Goal: Task Accomplishment & Management: Use online tool/utility

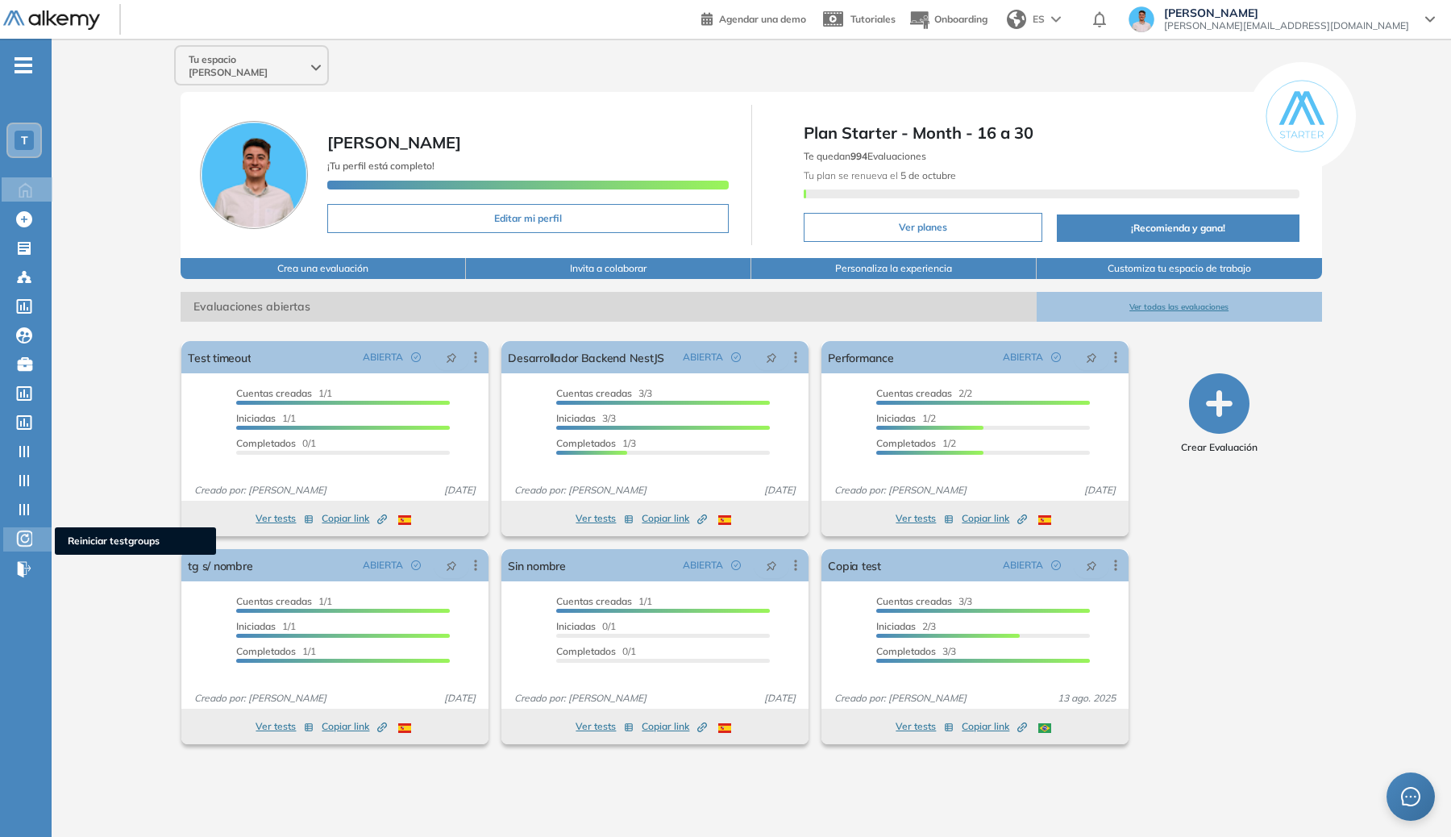
click at [42, 530] on div "Reiniciar testgroups Reiniciar testgroups" at bounding box center [27, 539] width 48 height 24
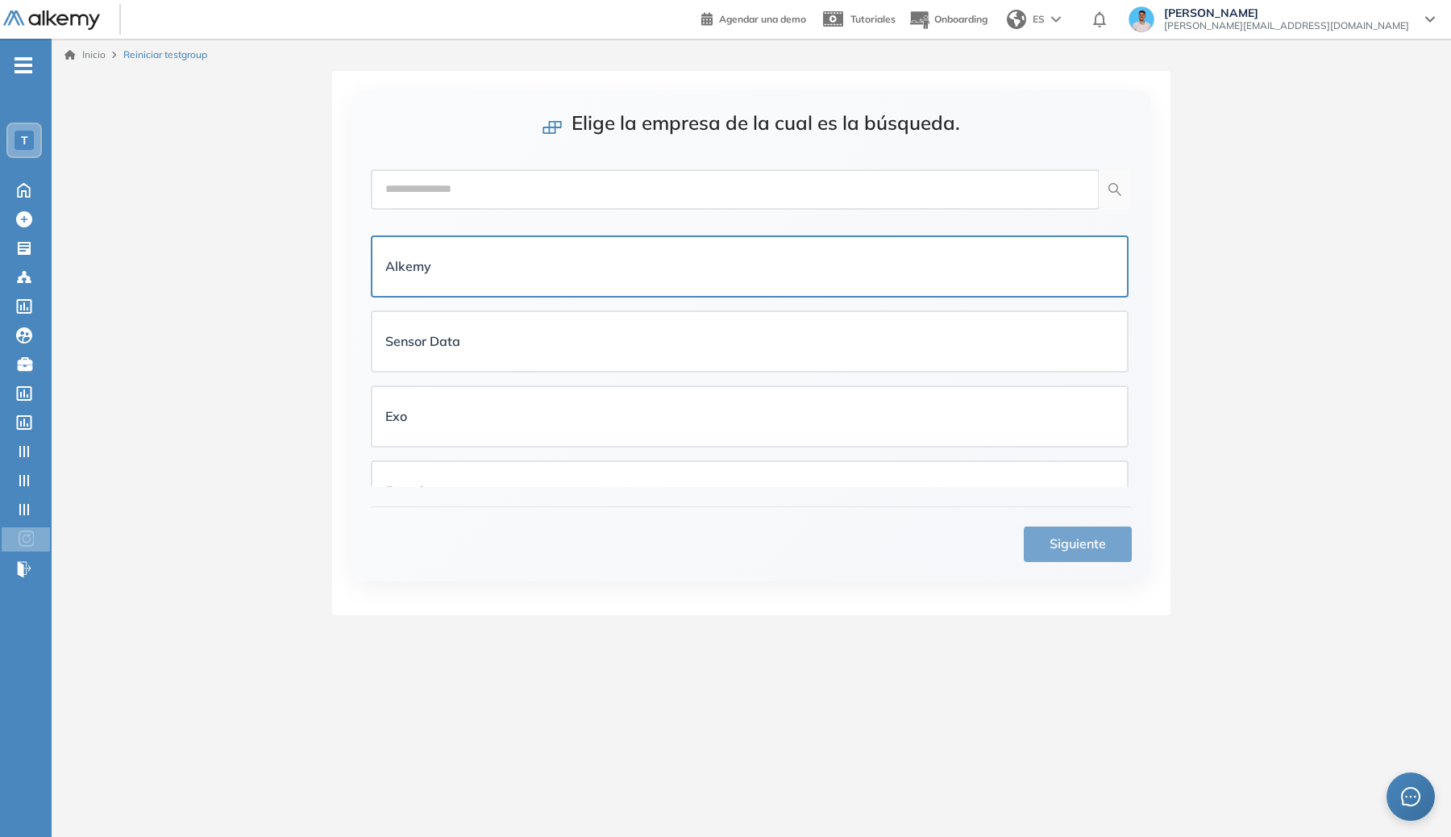
click at [559, 292] on div "Alkemy" at bounding box center [749, 266] width 754 height 59
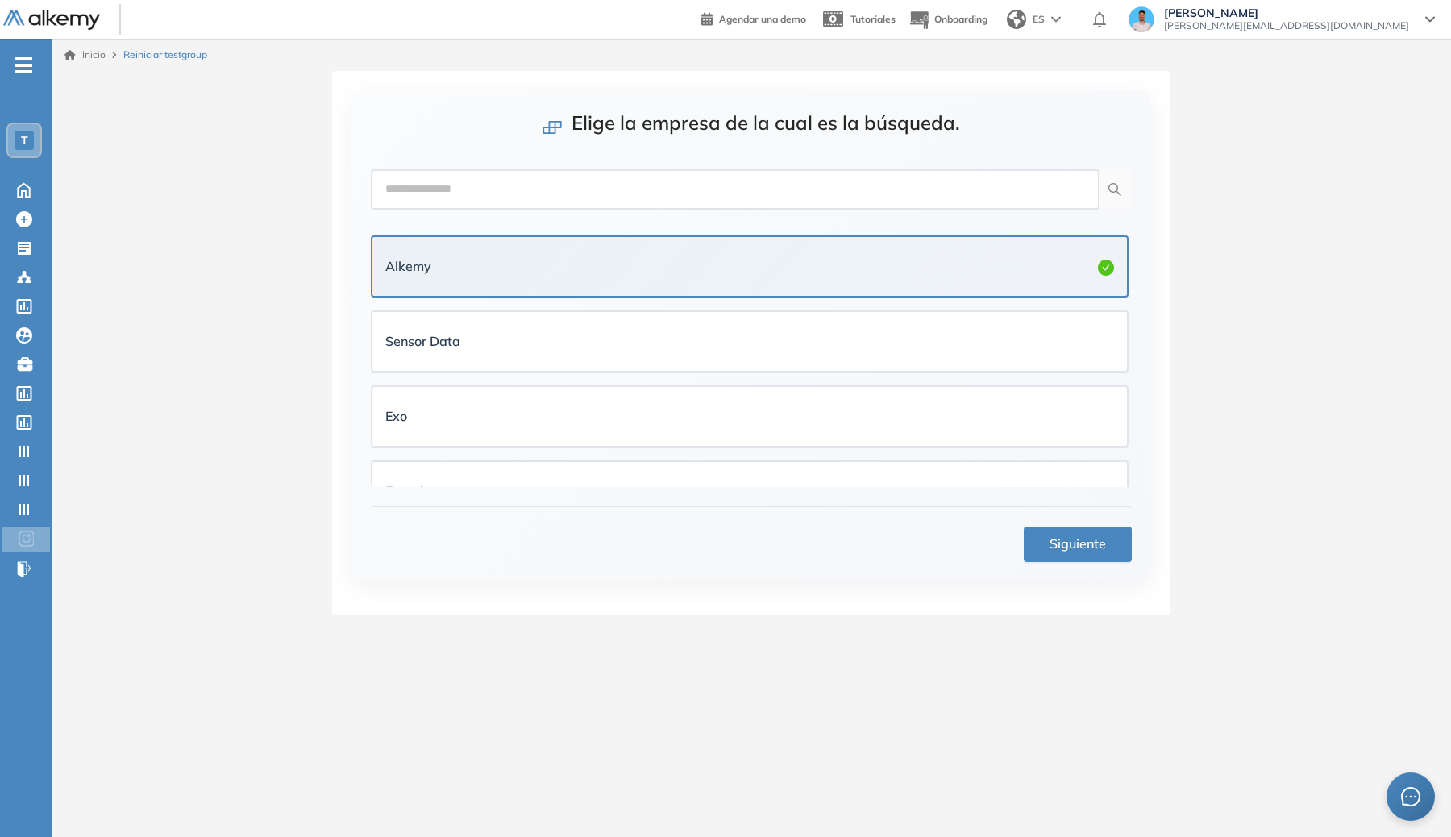
click at [1020, 544] on div "Siguiente" at bounding box center [751, 534] width 761 height 56
click at [1056, 544] on span "Siguiente" at bounding box center [1077, 544] width 56 height 20
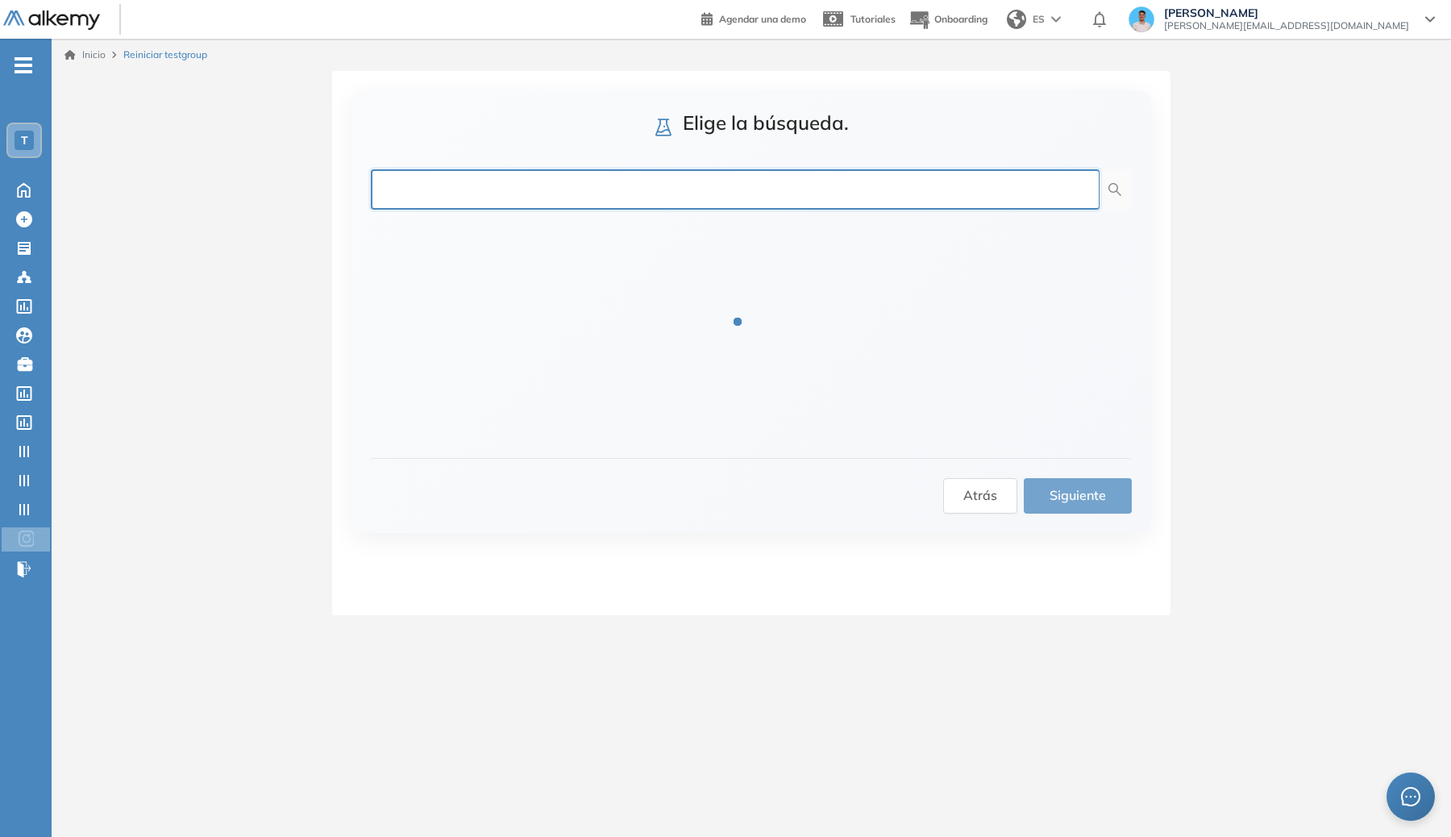
click at [667, 180] on input "text" at bounding box center [735, 189] width 729 height 40
type input "******"
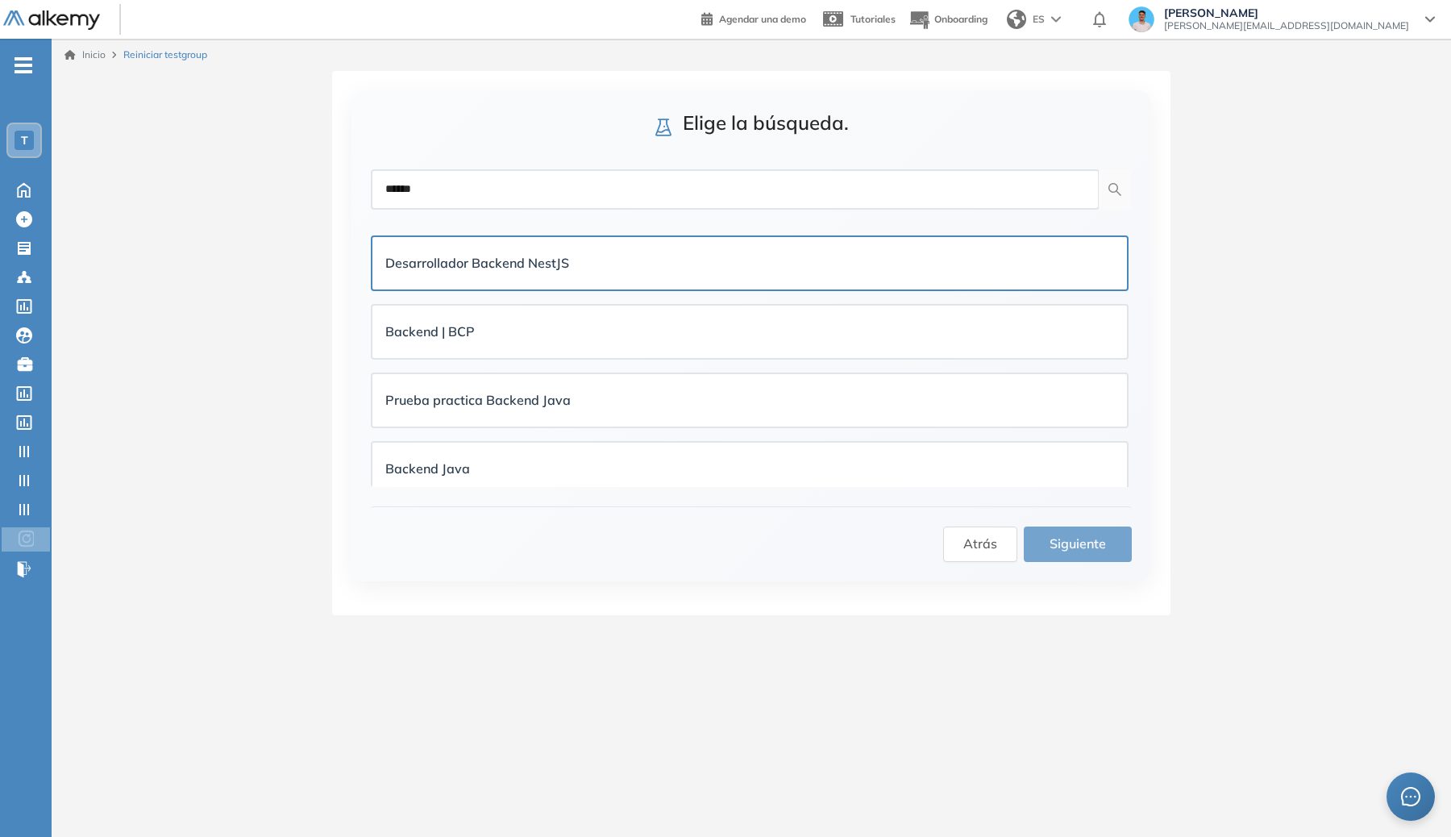
click at [658, 264] on div "Desarrollador Backend NestJS" at bounding box center [749, 263] width 729 height 20
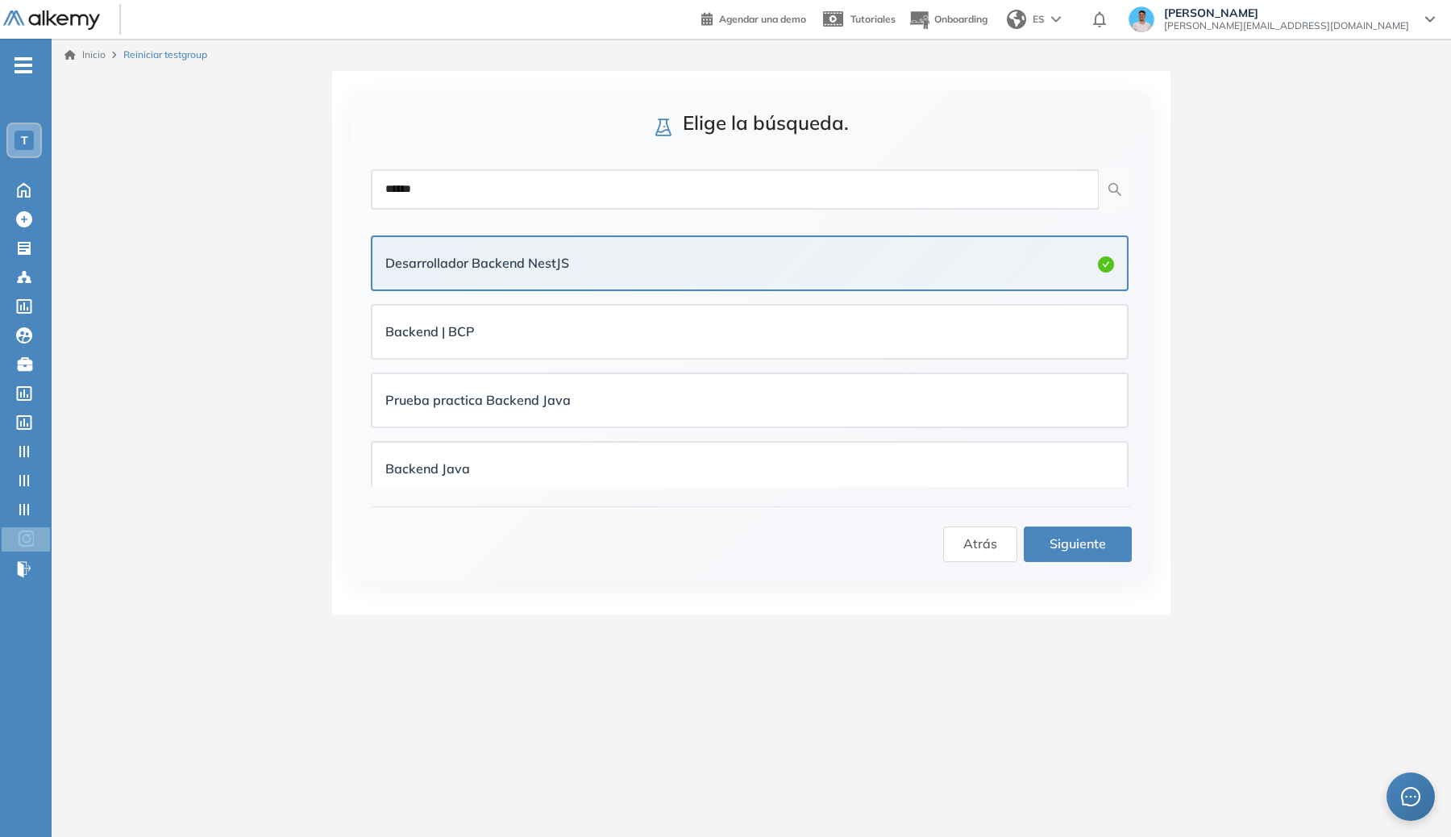
click at [1058, 536] on span "Siguiente" at bounding box center [1077, 544] width 56 height 20
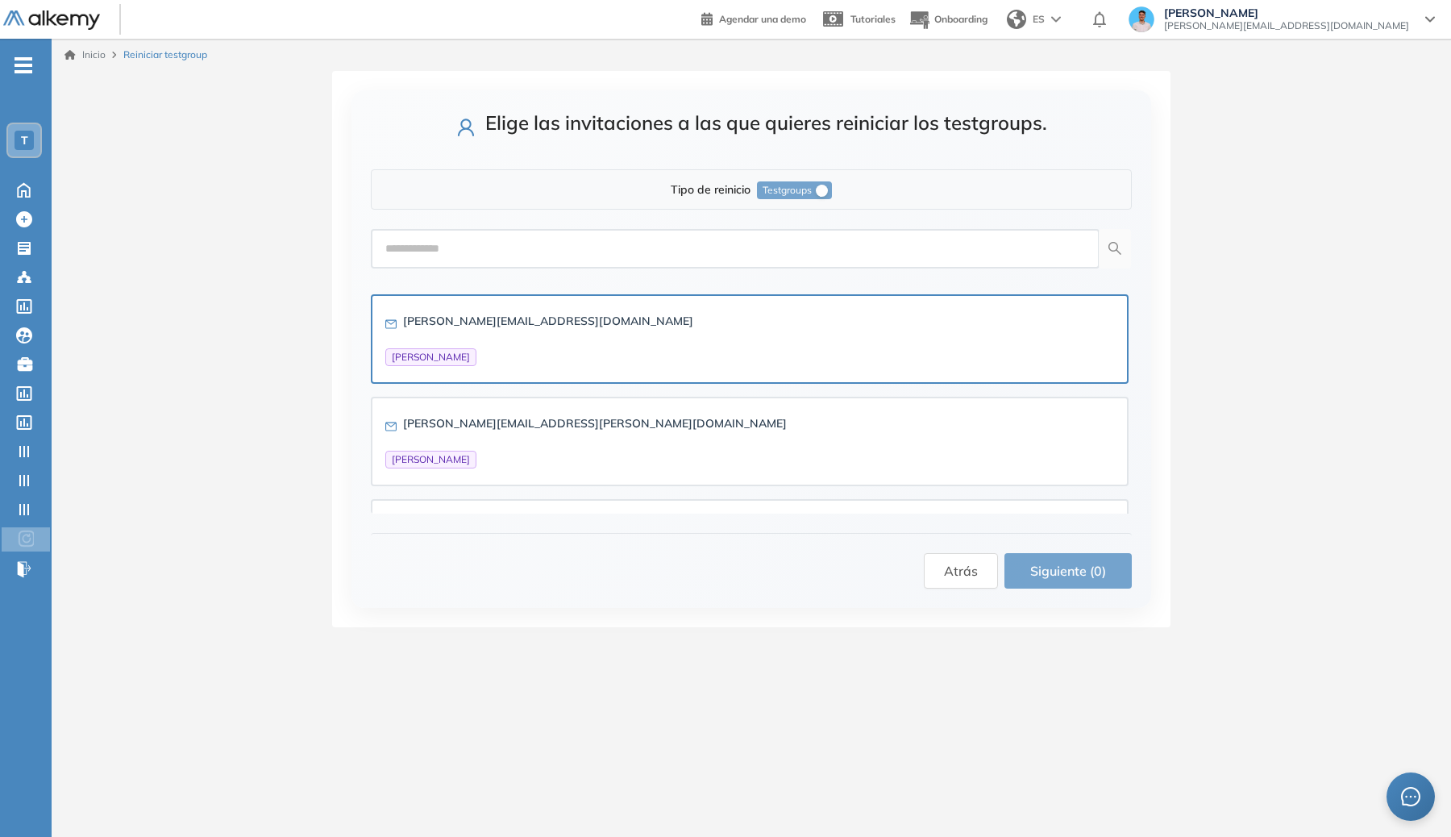
click at [783, 317] on div "[PERSON_NAME][EMAIL_ADDRESS][DOMAIN_NAME] [PERSON_NAME]" at bounding box center [749, 339] width 729 height 54
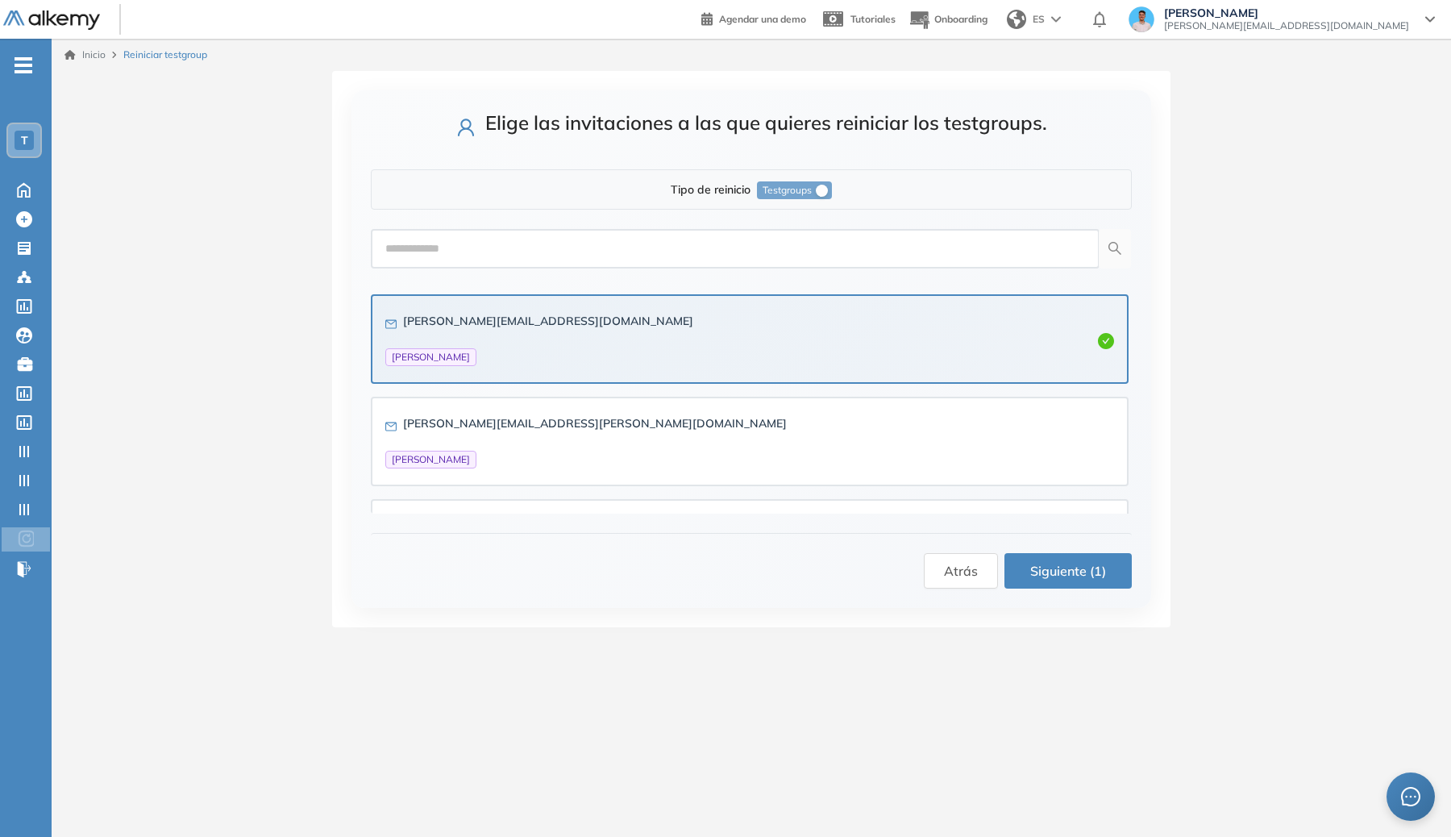
click at [1091, 565] on span "Siguiente (1)" at bounding box center [1068, 571] width 76 height 20
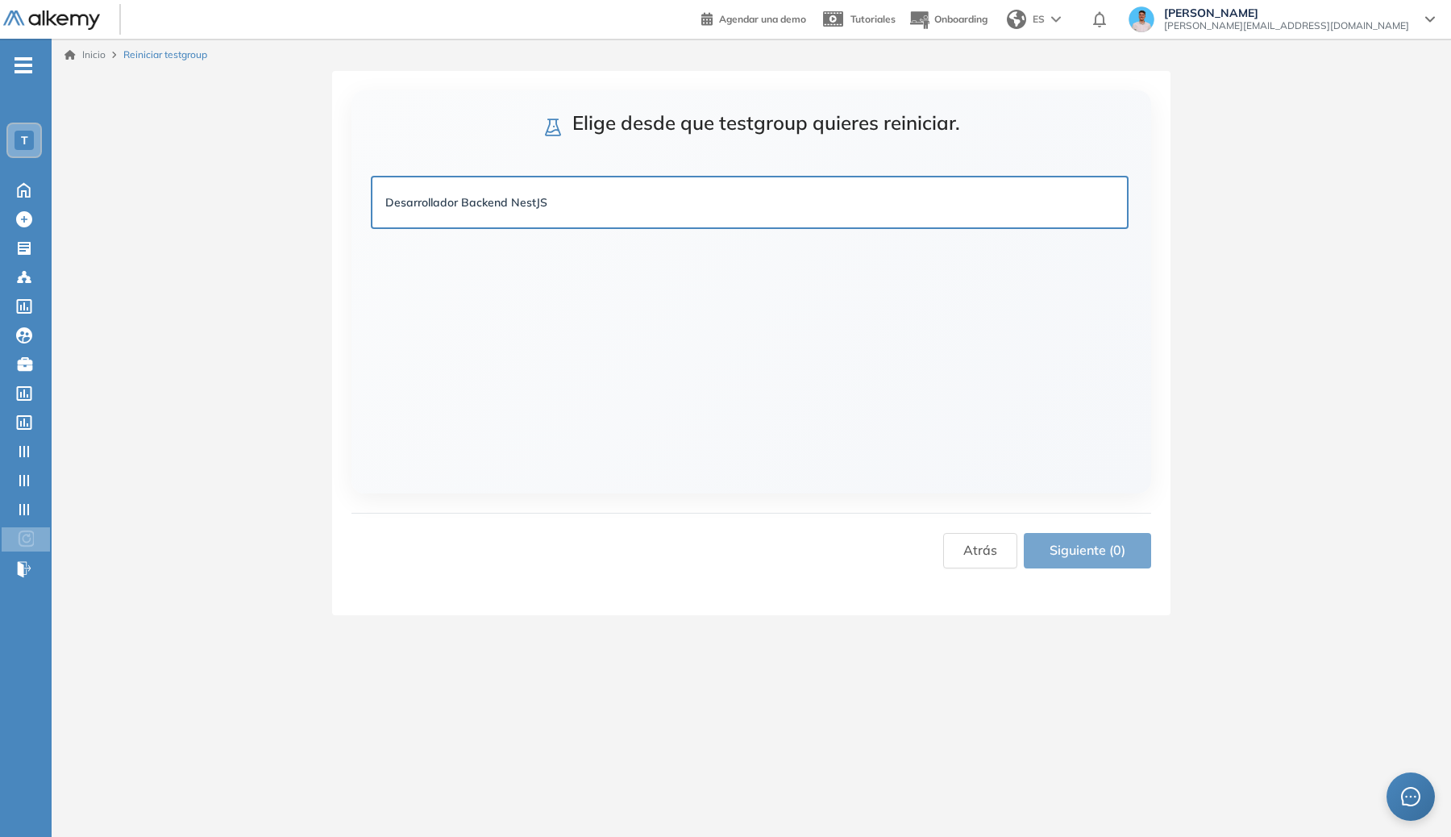
click at [1076, 177] on div "Desarrollador Backend NestJS" at bounding box center [749, 202] width 754 height 50
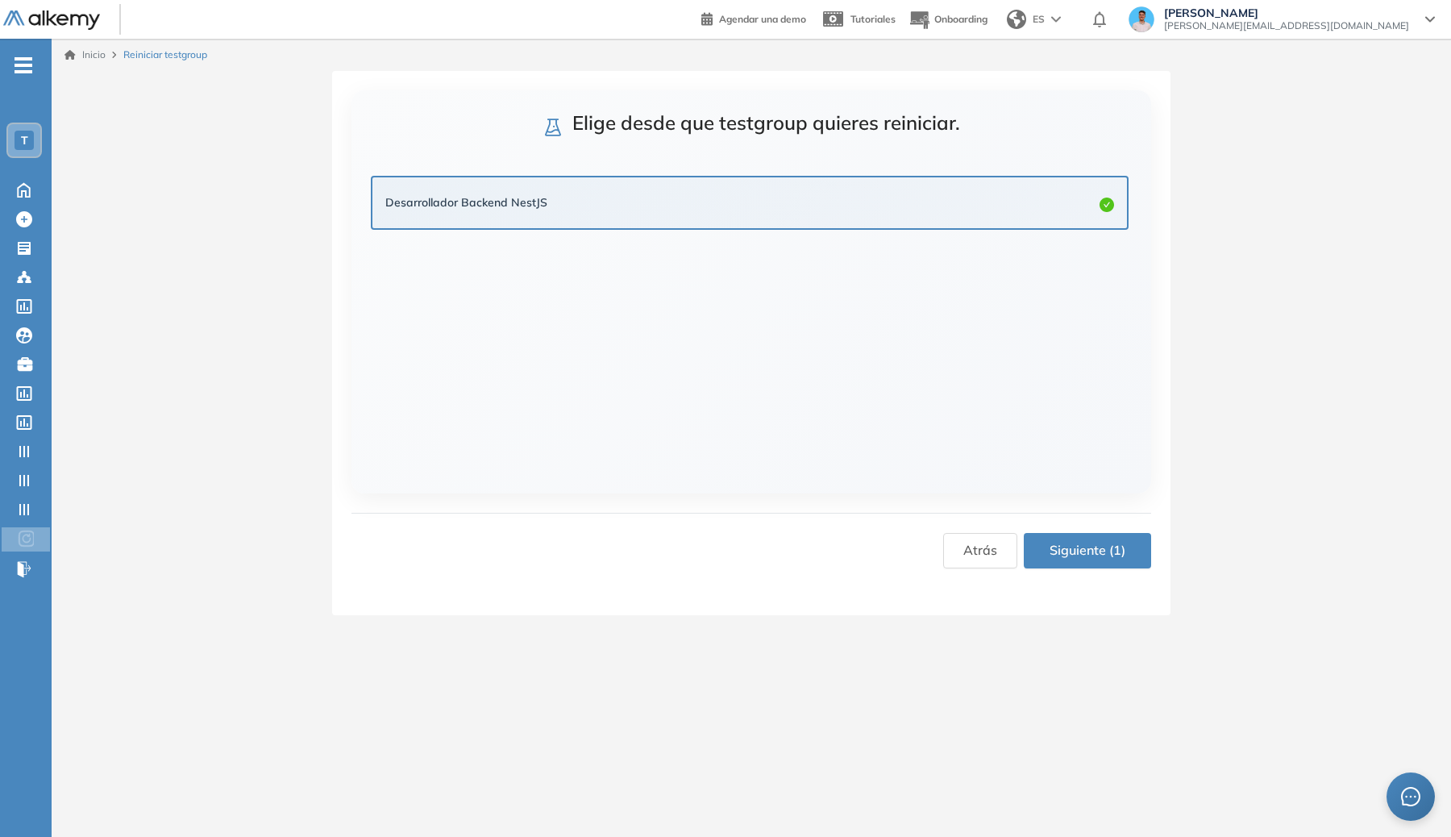
click at [1081, 534] on button "Siguiente (1)" at bounding box center [1087, 550] width 127 height 35
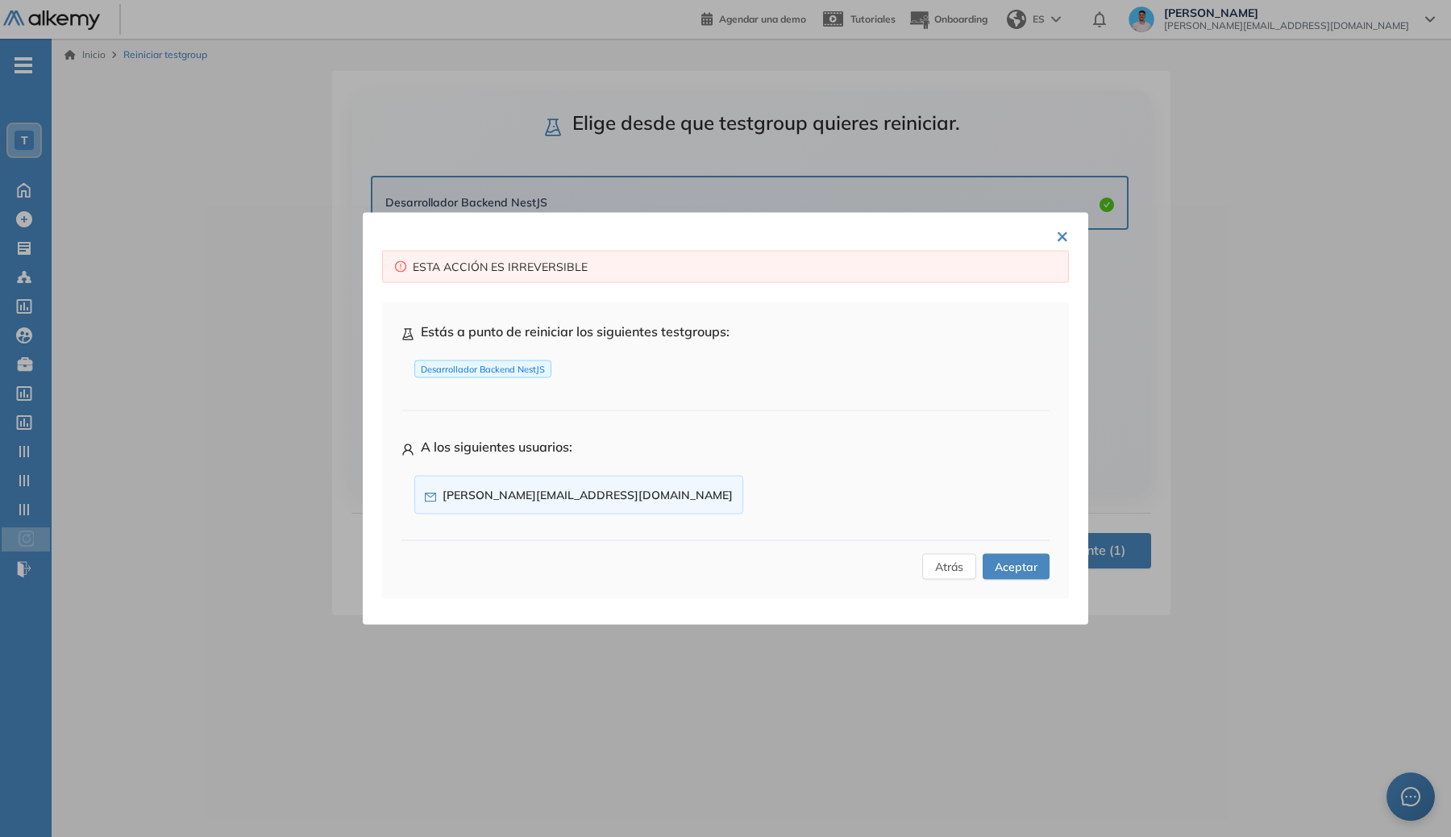
click at [1041, 575] on button "Aceptar" at bounding box center [1015, 567] width 67 height 26
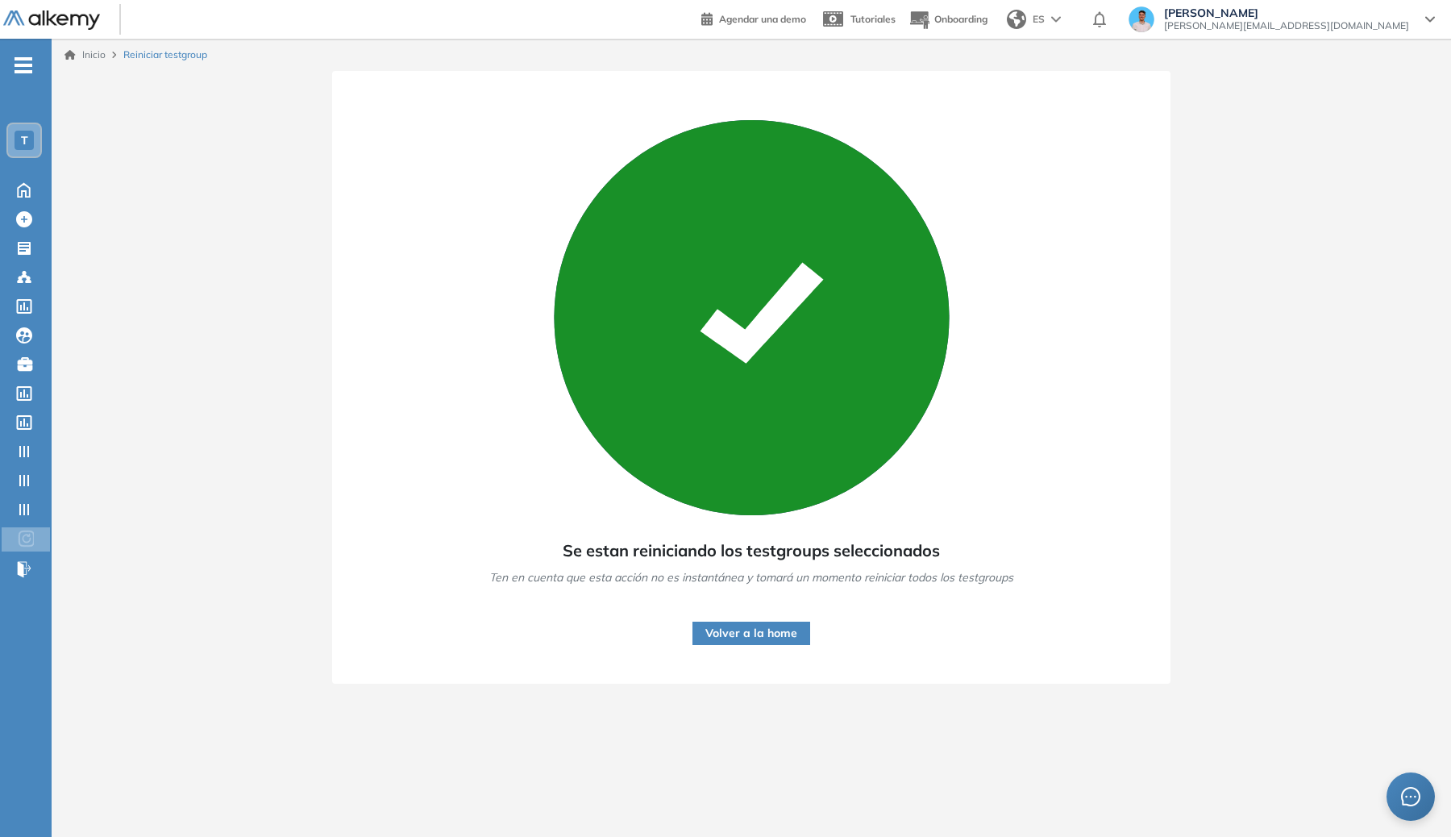
click at [735, 642] on button "Volver a la home" at bounding box center [751, 632] width 118 height 23
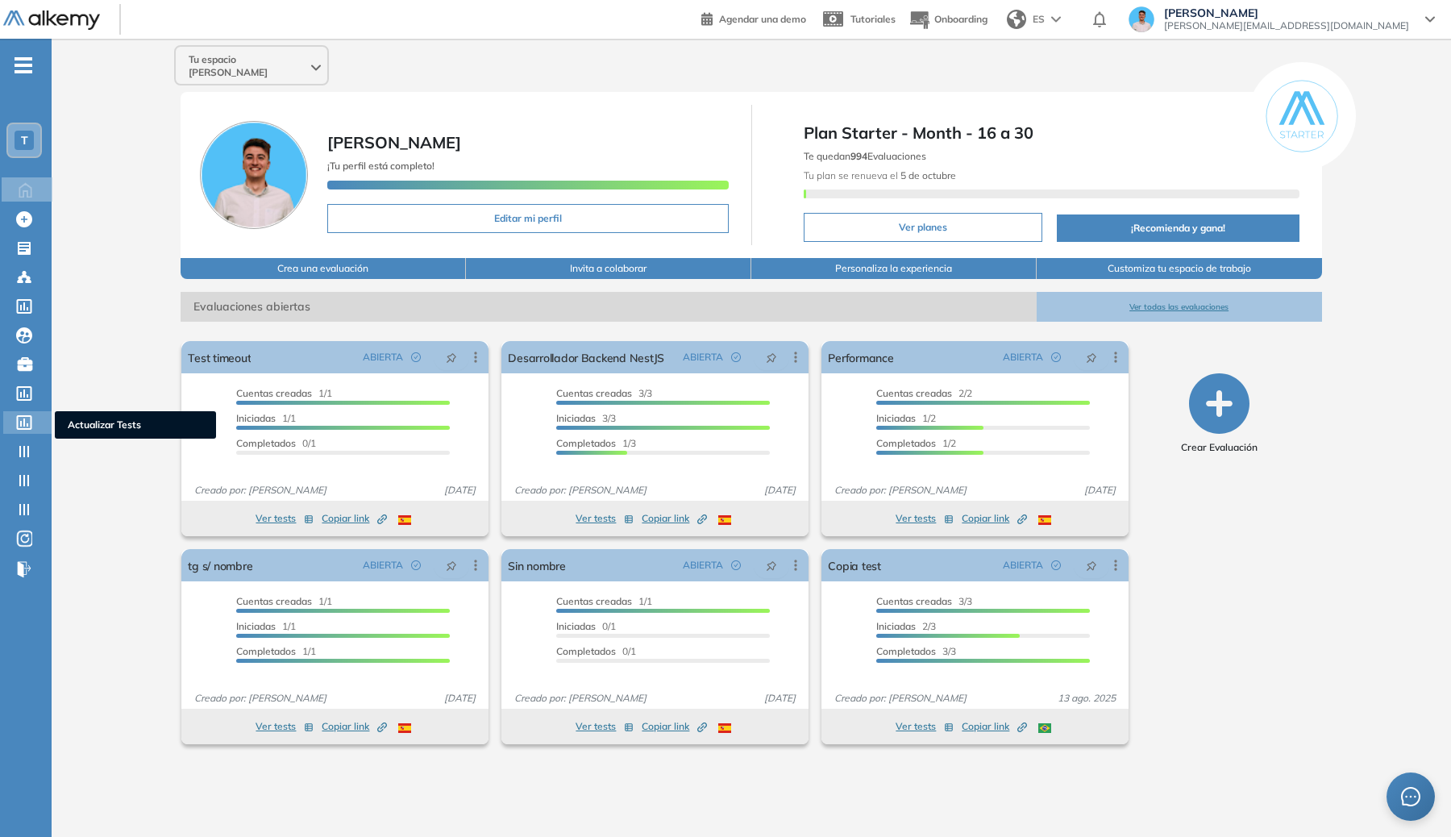
click at [31, 415] on icon at bounding box center [24, 422] width 16 height 15
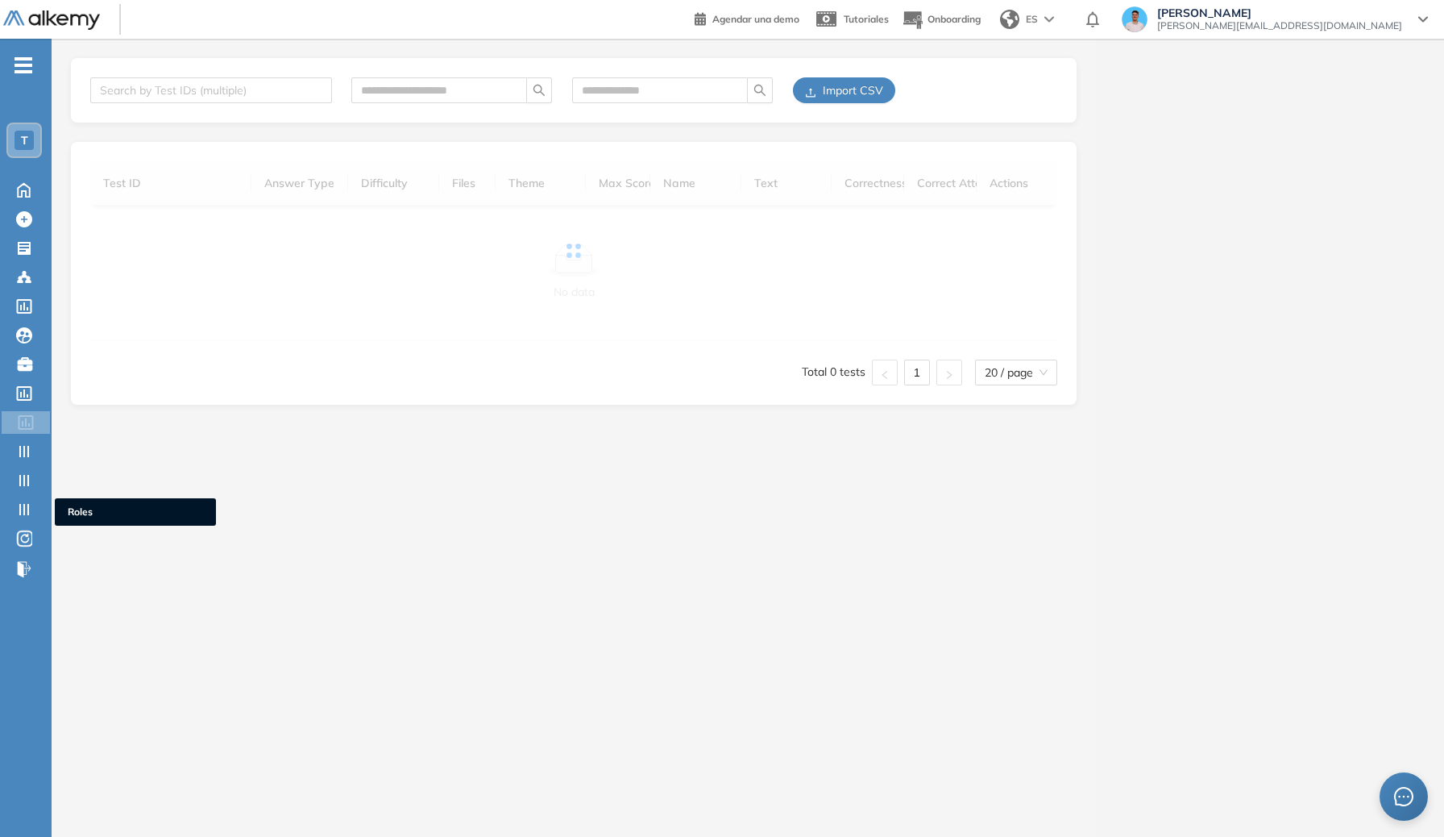
click at [34, 525] on ul "T Home Home Crear Evaluación Crear Evaluación Evaluaciones Evaluaciones Candida…" at bounding box center [26, 323] width 52 height 518
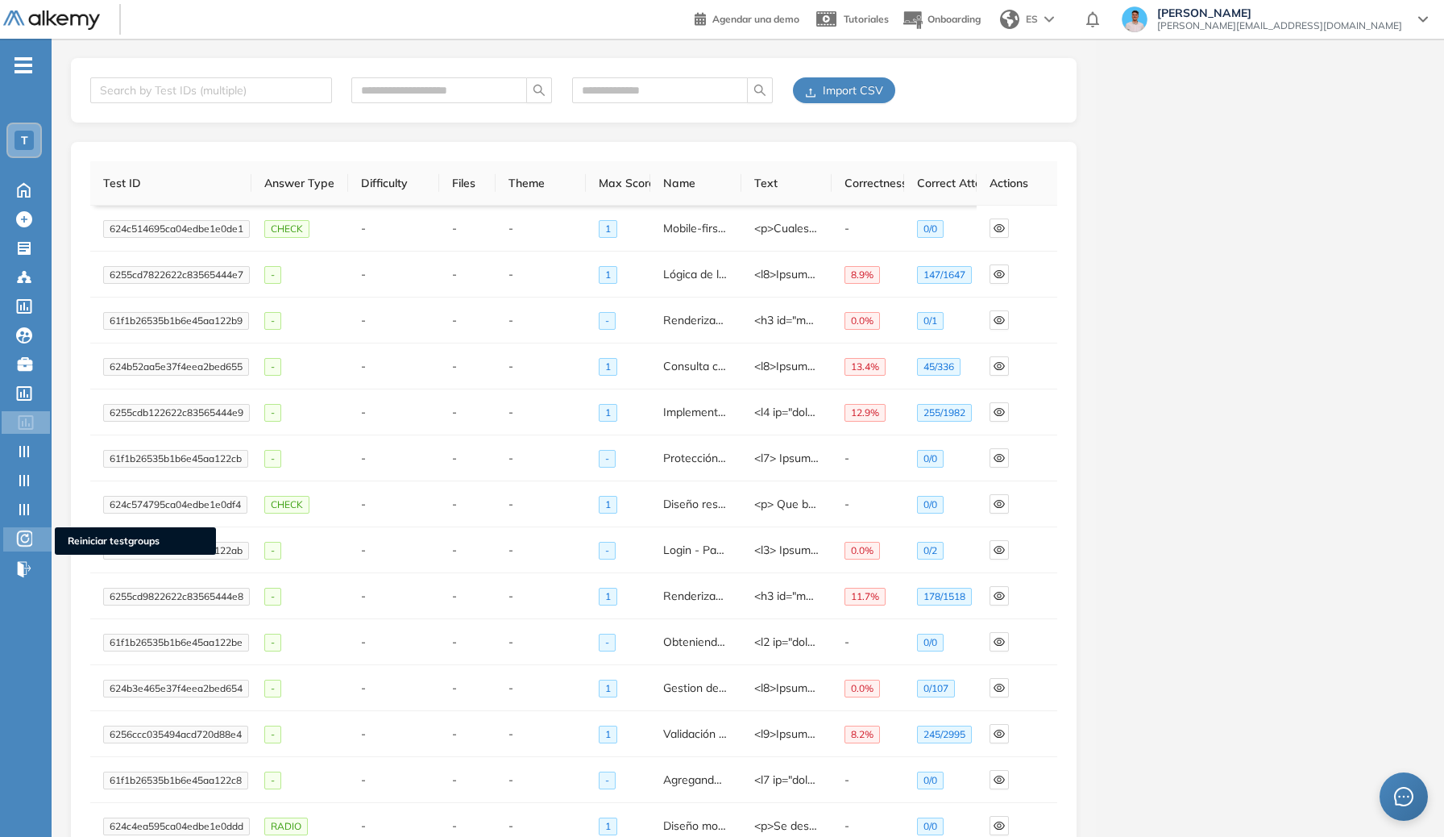
click at [33, 538] on div at bounding box center [25, 537] width 19 height 21
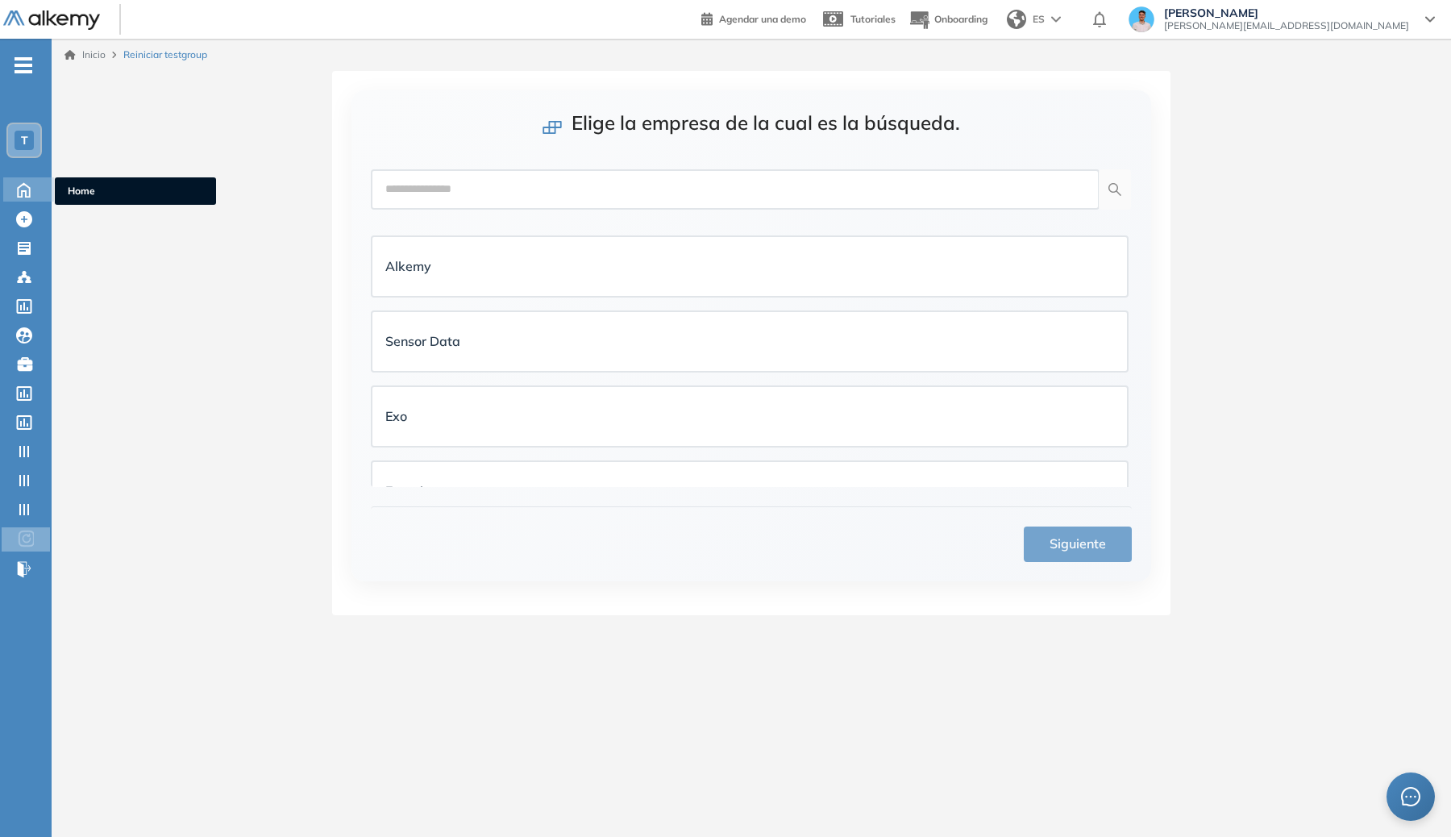
click at [23, 200] on div "Home Home" at bounding box center [28, 189] width 51 height 24
